Goal: Task Accomplishment & Management: Use online tool/utility

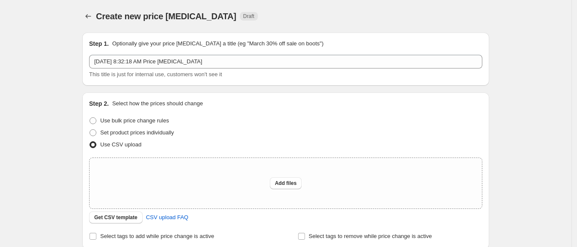
scroll to position [36, 0]
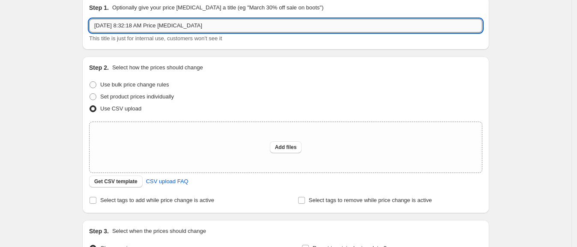
click at [149, 29] on input "[DATE] 8:32:18 AM Price [MEDICAL_DATA]" at bounding box center [285, 26] width 393 height 14
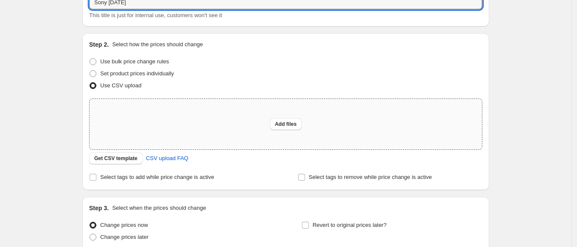
scroll to position [63, 0]
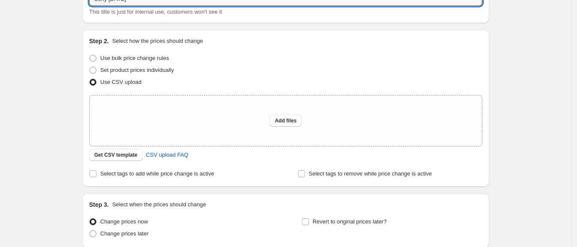
type input "Sony [DATE]"
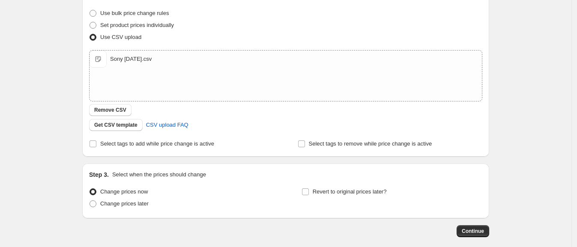
scroll to position [110, 0]
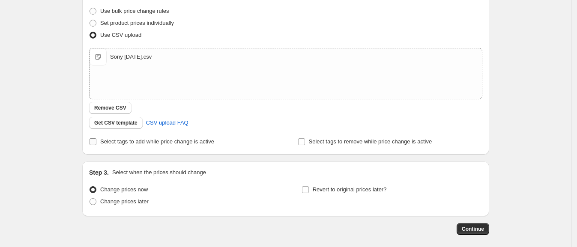
click at [199, 140] on span "Select tags to add while price change is active" at bounding box center [157, 141] width 114 height 6
click at [96, 140] on input "Select tags to add while price change is active" at bounding box center [93, 141] width 7 height 7
checkbox input "true"
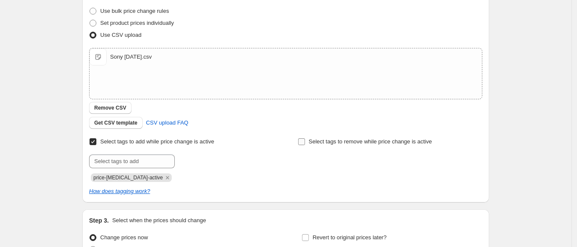
click at [383, 141] on span "Select tags to remove while price change is active" at bounding box center [370, 141] width 123 height 6
click at [305, 141] on input "Select tags to remove while price change is active" at bounding box center [301, 141] width 7 height 7
click at [353, 138] on span "Select tags to remove while price change is active" at bounding box center [370, 141] width 123 height 6
click at [305, 138] on input "Select tags to remove while price change is active" at bounding box center [301, 141] width 7 height 7
checkbox input "false"
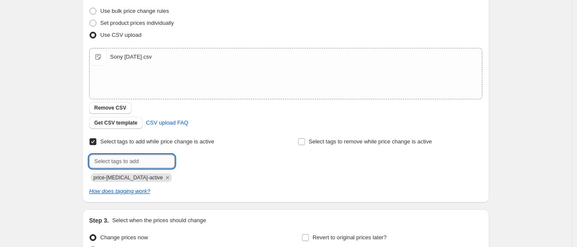
click at [120, 162] on input "text" at bounding box center [132, 162] width 86 height 14
type input "sony-promo\"
type input "on-sale"
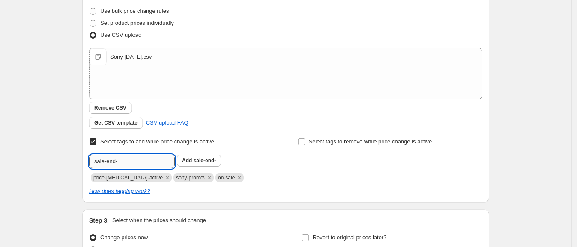
click at [145, 159] on input "sale-end-" at bounding box center [132, 162] width 86 height 14
type input "sale-end-2025-09-19"
click at [215, 161] on span "sale-end-202..." at bounding box center [212, 161] width 36 height 6
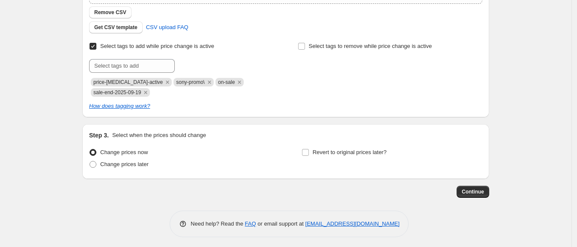
scroll to position [208, 0]
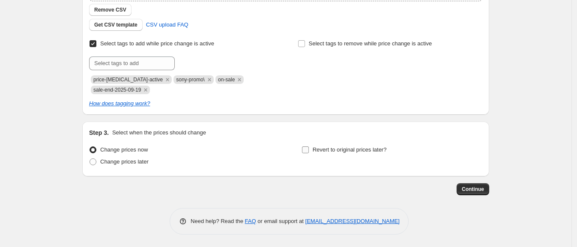
click at [309, 150] on input "Revert to original prices later?" at bounding box center [305, 149] width 7 height 7
checkbox input "true"
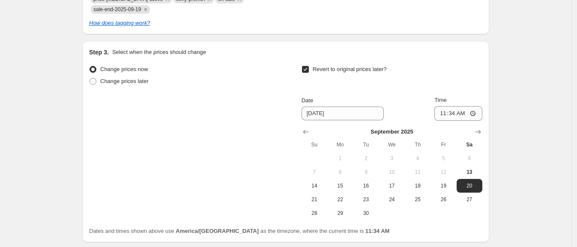
scroll to position [304, 0]
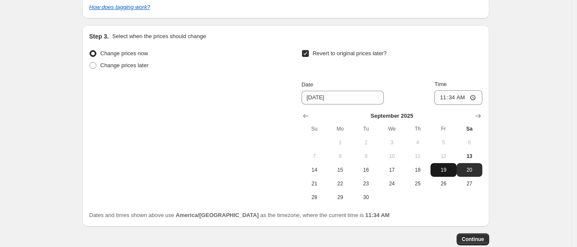
click at [439, 170] on span "19" at bounding box center [443, 170] width 19 height 7
type input "[DATE]"
click at [446, 99] on input "11:34" at bounding box center [458, 97] width 48 height 15
type input "01:01"
click at [473, 211] on div "Dates and times shown above use America/[GEOGRAPHIC_DATA] as the timezone, wher…" at bounding box center [285, 215] width 393 height 9
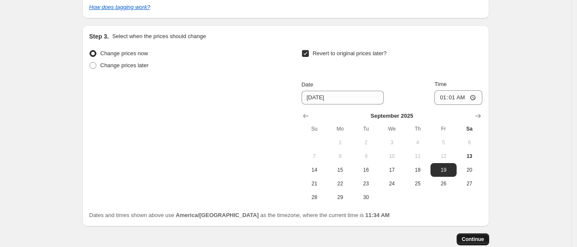
click at [475, 239] on span "Continue" at bounding box center [473, 239] width 22 height 7
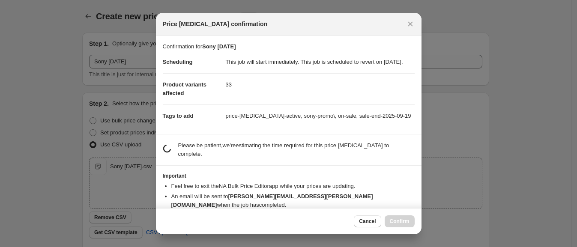
scroll to position [0, 0]
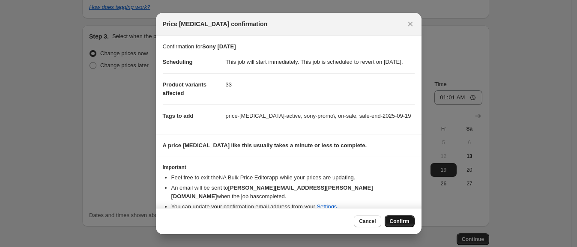
click at [396, 223] on span "Confirm" at bounding box center [400, 221] width 20 height 7
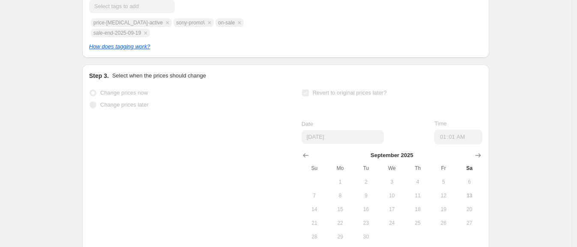
scroll to position [327, 0]
